Goal: Task Accomplishment & Management: Manage account settings

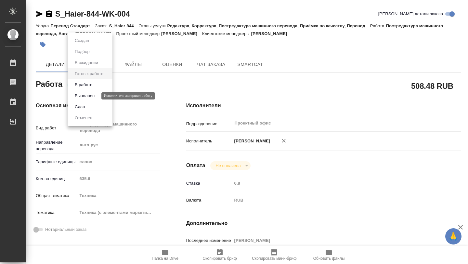
click at [94, 96] on button "Выполнен" at bounding box center [85, 95] width 24 height 7
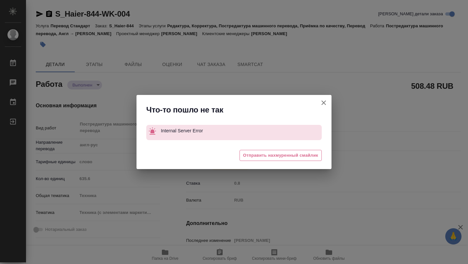
type textarea "x"
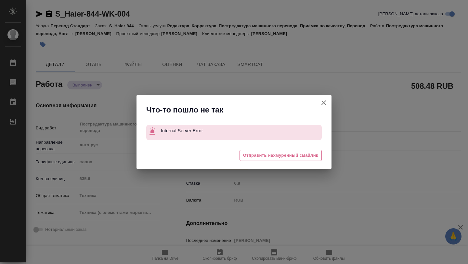
type textarea "x"
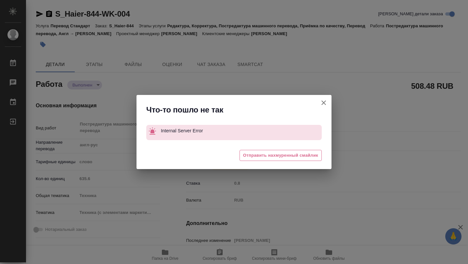
type textarea "x"
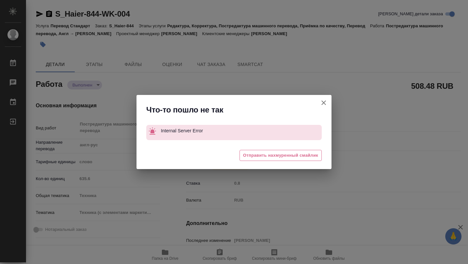
click at [326, 104] on icon "button" at bounding box center [324, 103] width 8 height 8
type textarea "x"
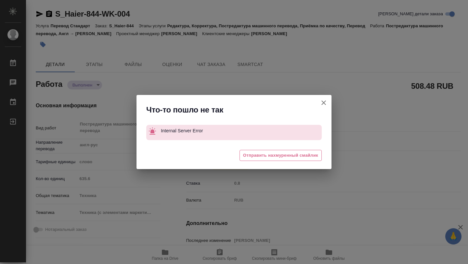
type textarea "x"
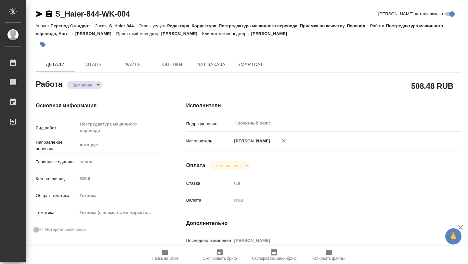
type textarea "x"
